Goal: Download file/media

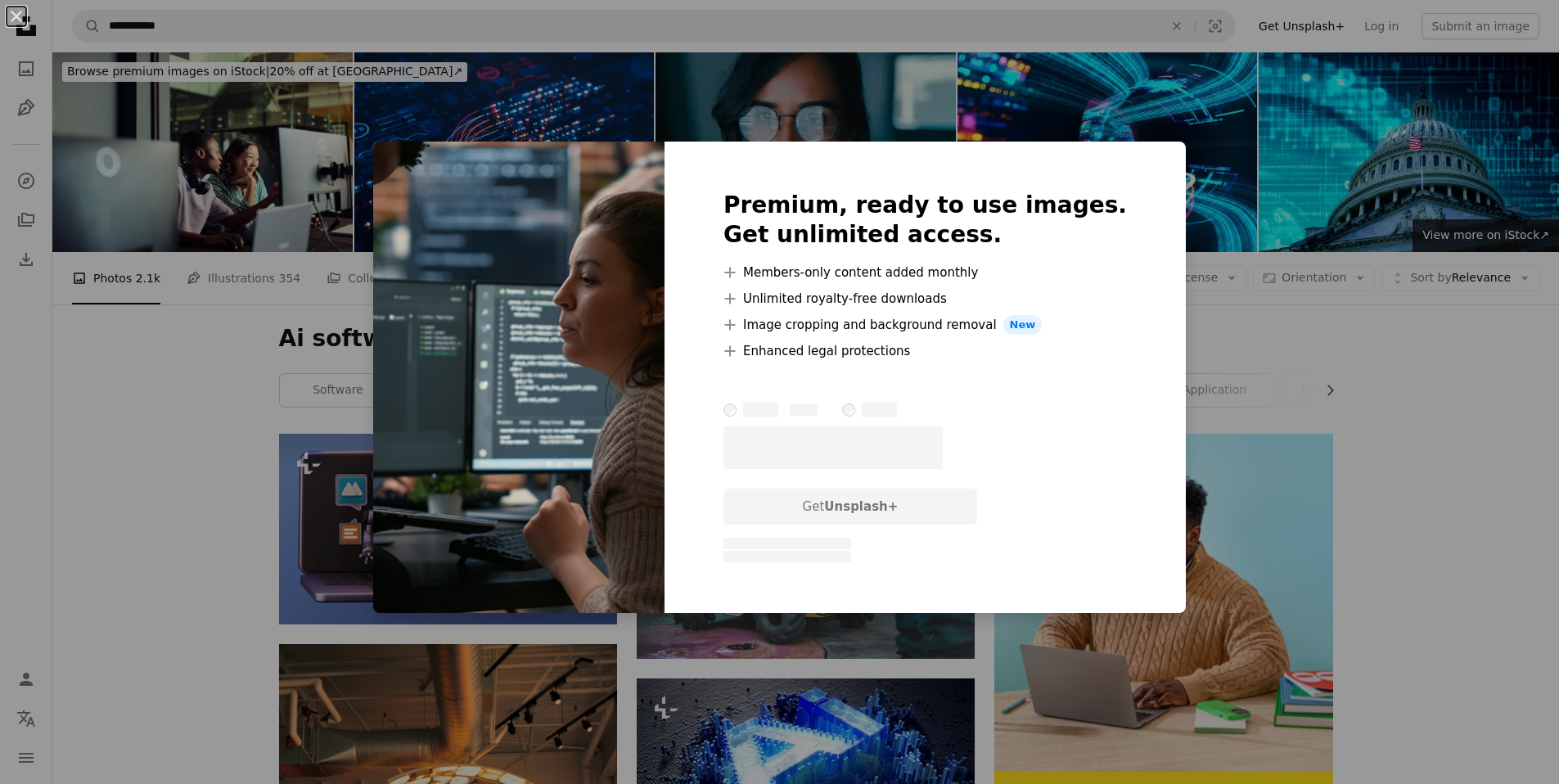
scroll to position [1871, 0]
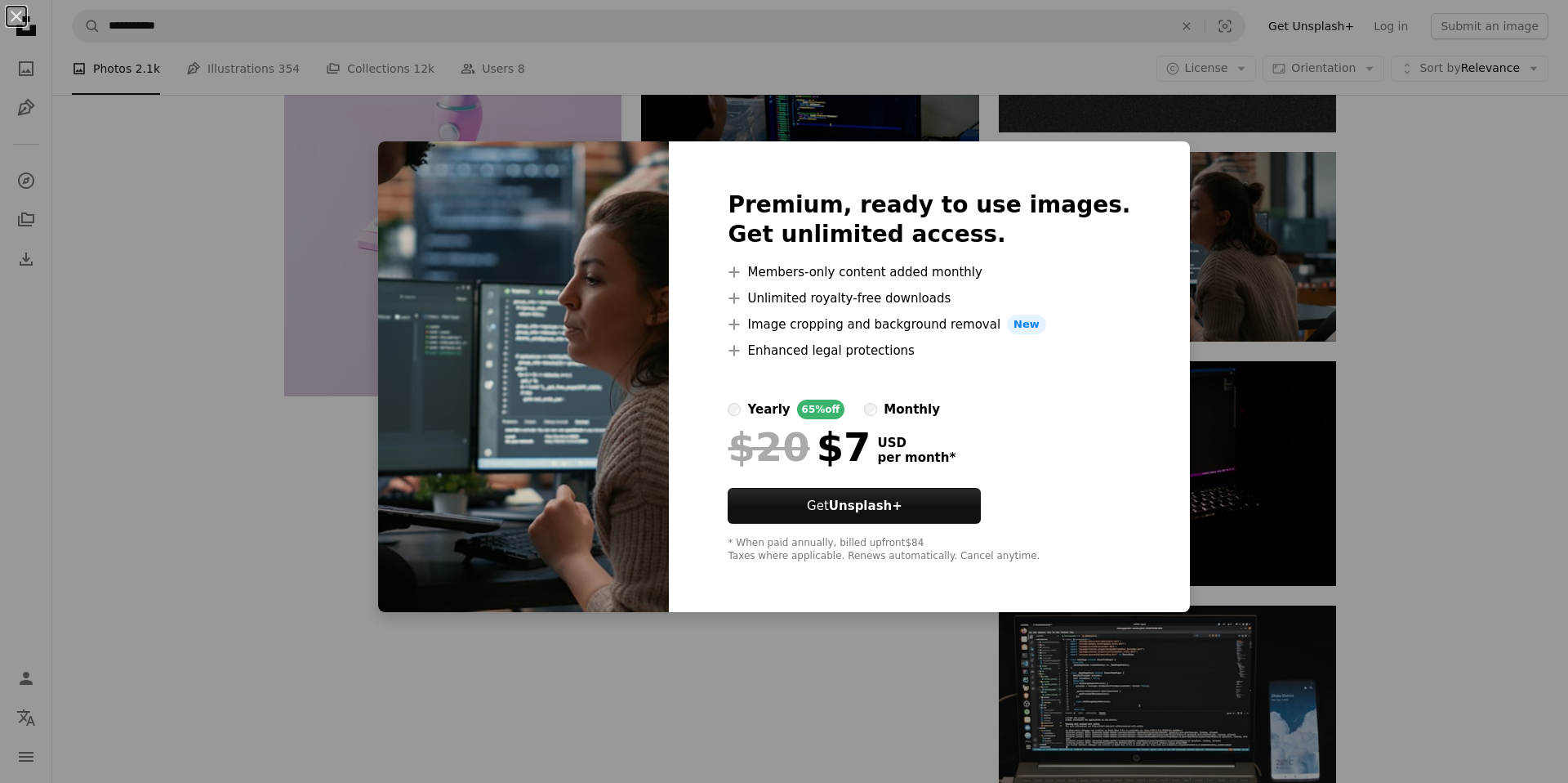
click at [808, 234] on h2 "Premium, ready to use images. Get unlimited access." at bounding box center [928, 219] width 403 height 59
click at [722, 155] on div "Premium, ready to use images. Get unlimited access. A plus sign Members-only co…" at bounding box center [929, 377] width 521 height 471
click at [1077, 252] on div at bounding box center [928, 256] width 403 height 13
click at [1439, 263] on div "An X shape Premium, ready to use images. Get unlimited access. A plus sign Memb…" at bounding box center [784, 391] width 1568 height 783
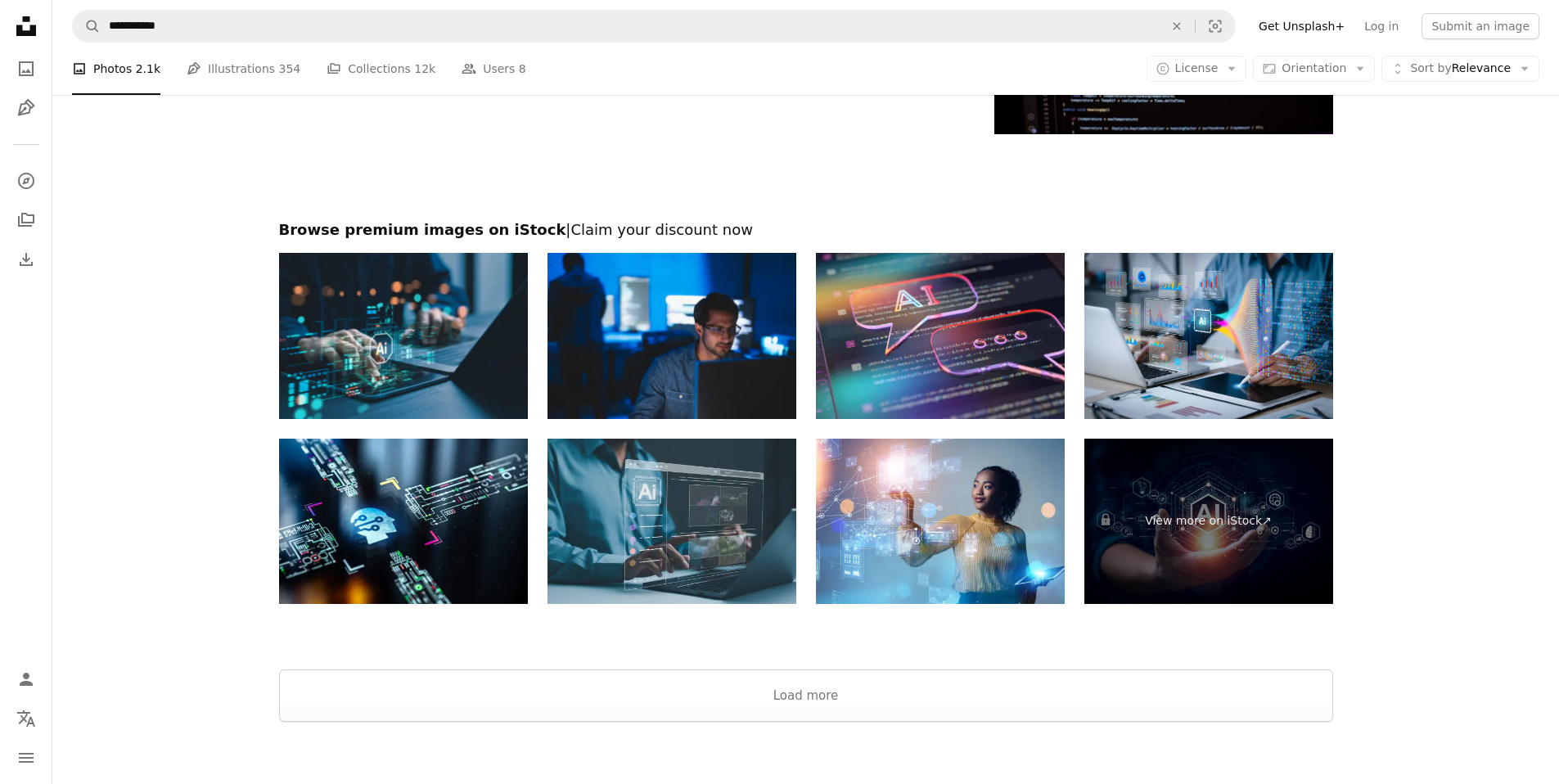
scroll to position [2821, 0]
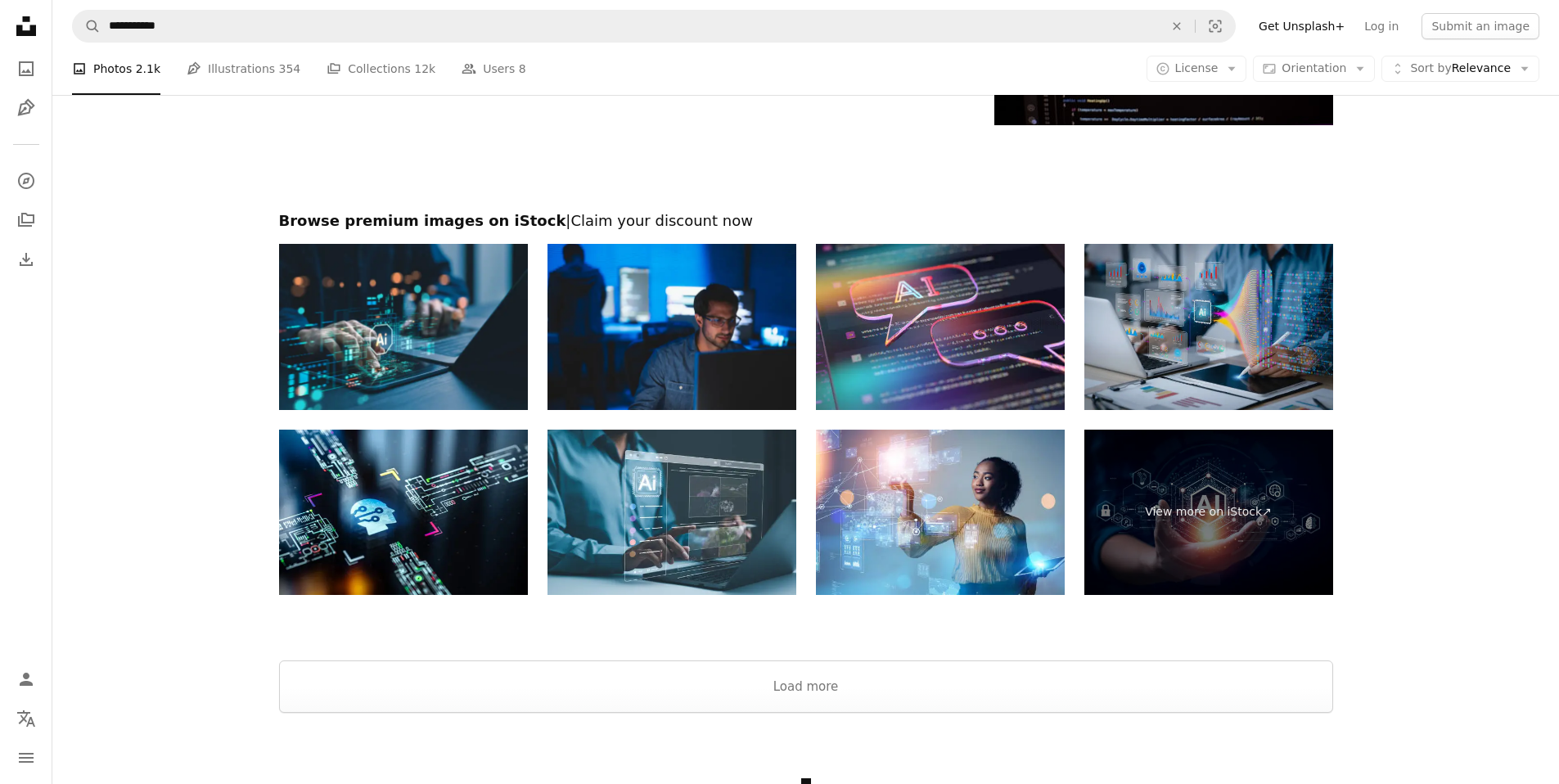
click at [1291, 364] on img at bounding box center [1208, 327] width 249 height 166
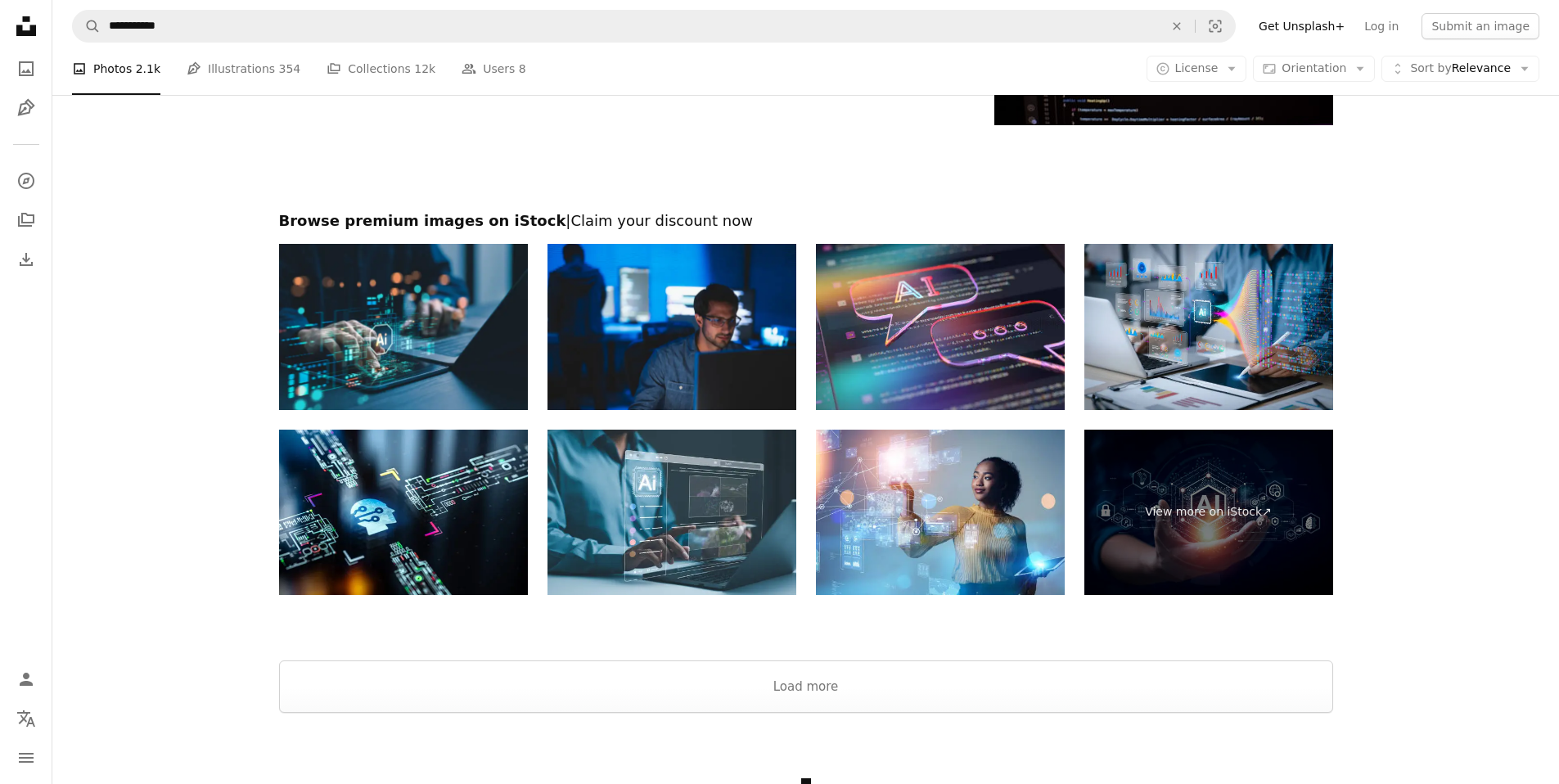
drag, startPoint x: 295, startPoint y: 221, endPoint x: 238, endPoint y: 190, distance: 64.9
